Goal: Book appointment/travel/reservation

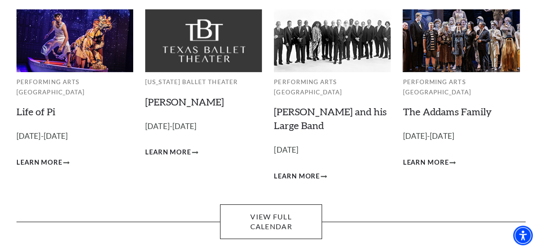
scroll to position [73, 0]
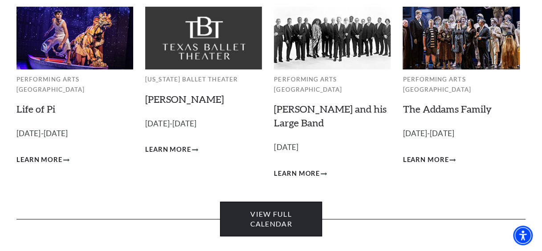
click at [300, 205] on link "View Full Calendar" at bounding box center [271, 219] width 102 height 35
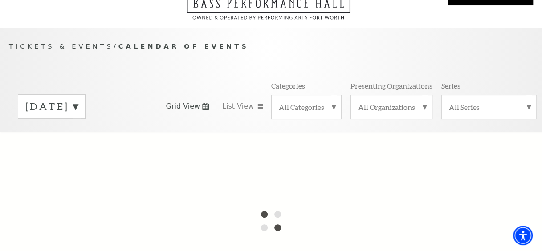
scroll to position [132, 0]
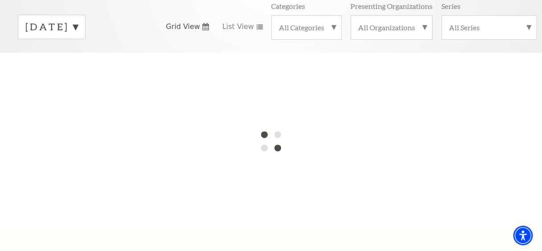
click at [78, 20] on label "[DATE]" at bounding box center [51, 27] width 53 height 14
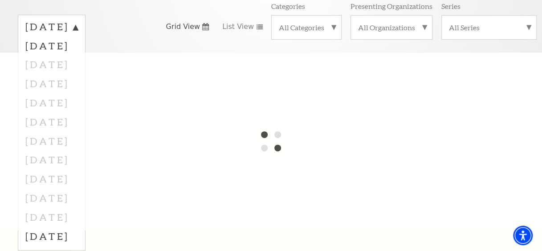
click at [99, 81] on div at bounding box center [271, 142] width 542 height 178
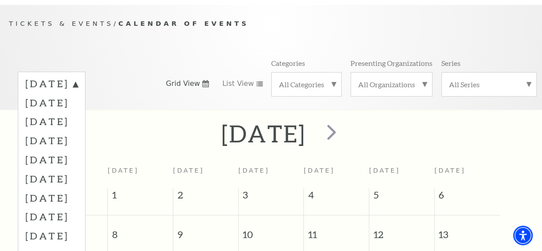
scroll to position [75, 0]
click at [78, 136] on label "[DATE]" at bounding box center [51, 140] width 53 height 19
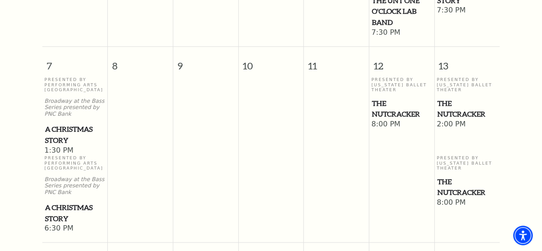
scroll to position [421, 0]
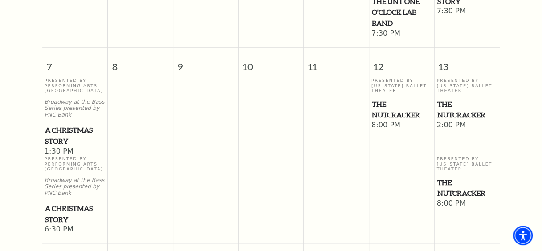
click at [446, 189] on span "The Nutcracker" at bounding box center [467, 188] width 60 height 22
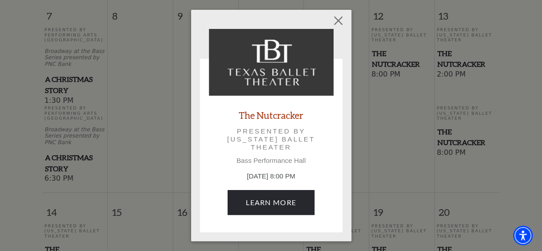
scroll to position [474, 0]
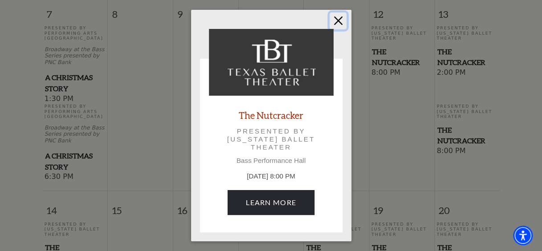
click at [337, 19] on button "Close" at bounding box center [338, 20] width 17 height 17
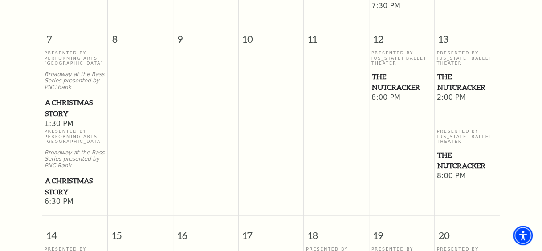
scroll to position [448, 0]
click at [459, 161] on span "The Nutcracker" at bounding box center [467, 162] width 60 height 22
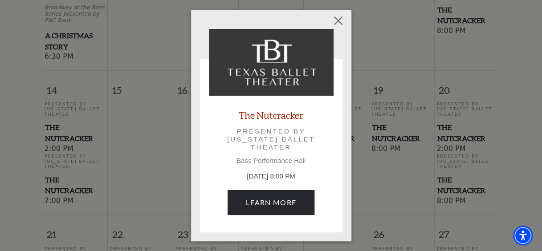
scroll to position [595, 0]
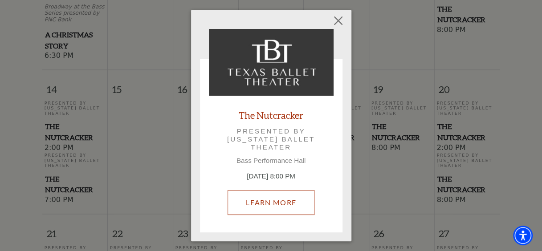
click at [285, 207] on link "Learn More" at bounding box center [271, 202] width 87 height 25
